Goal: Book appointment/travel/reservation

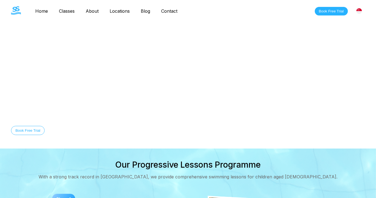
click at [45, 10] on link "Home" at bounding box center [42, 11] width 24 height 6
click at [55, 8] on link "Classes" at bounding box center [67, 11] width 27 height 6
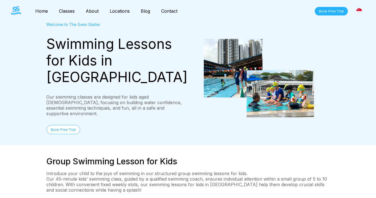
click at [68, 9] on link "Classes" at bounding box center [67, 11] width 27 height 6
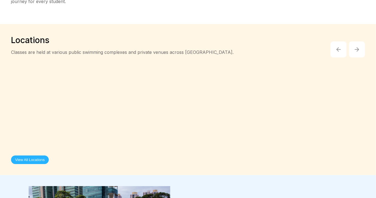
scroll to position [996, 0]
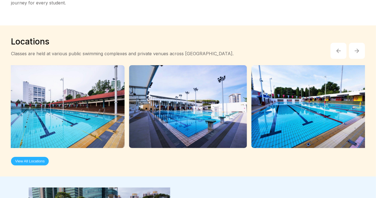
click at [309, 78] on img at bounding box center [311, 106] width 118 height 83
click at [312, 92] on img at bounding box center [311, 106] width 118 height 83
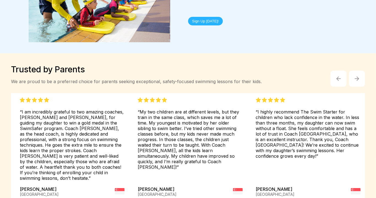
scroll to position [1233, 0]
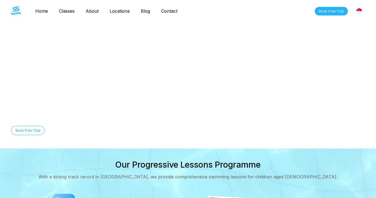
click at [69, 11] on link "Classes" at bounding box center [67, 11] width 27 height 6
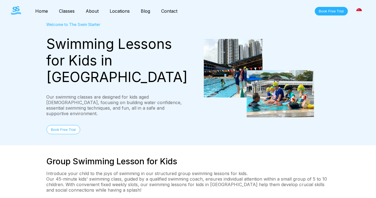
click at [114, 12] on link "Locations" at bounding box center [119, 11] width 31 height 6
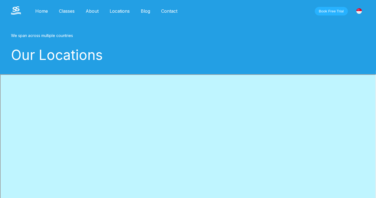
click at [114, 12] on link "Locations" at bounding box center [119, 11] width 31 height 6
click at [0, 0] on link "Bishan" at bounding box center [0, 0] width 0 height 0
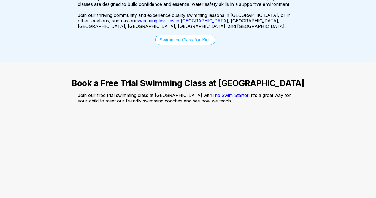
scroll to position [1033, 0]
